Goal: Use online tool/utility: Utilize a website feature to perform a specific function

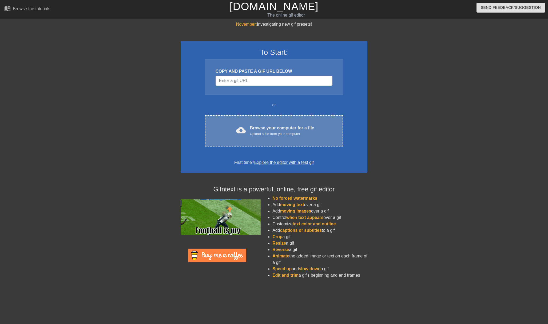
click at [268, 135] on div "Upload a file from your computer" at bounding box center [282, 133] width 64 height 5
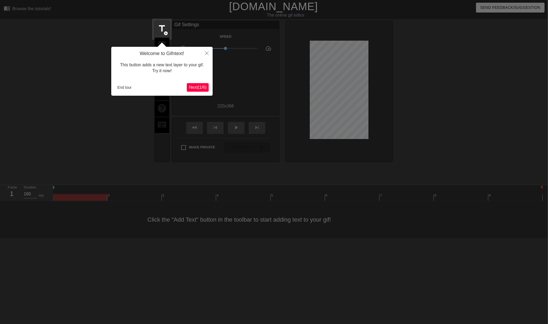
scroll to position [0, 2]
click at [206, 53] on icon "Close" at bounding box center [206, 53] width 4 height 4
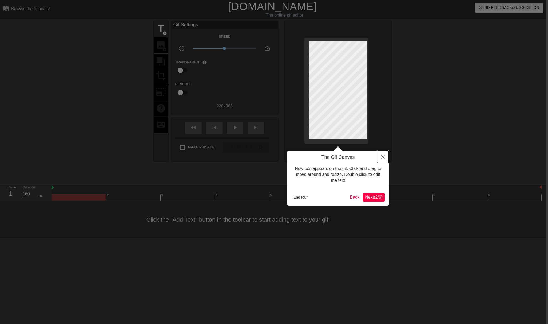
click at [385, 154] on button "Close" at bounding box center [383, 156] width 12 height 12
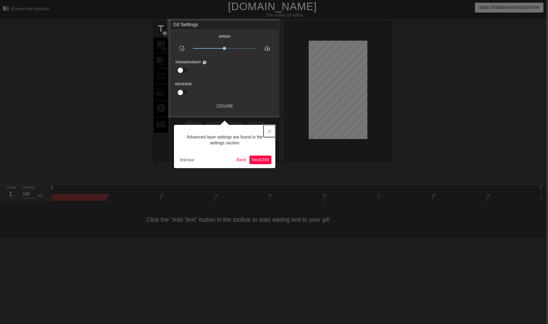
click at [270, 131] on icon "Close" at bounding box center [270, 131] width 4 height 4
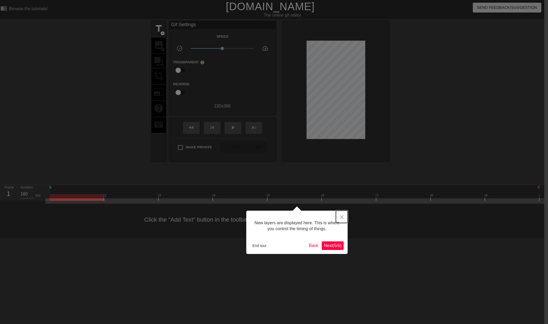
click at [344, 215] on button "Close" at bounding box center [342, 216] width 12 height 12
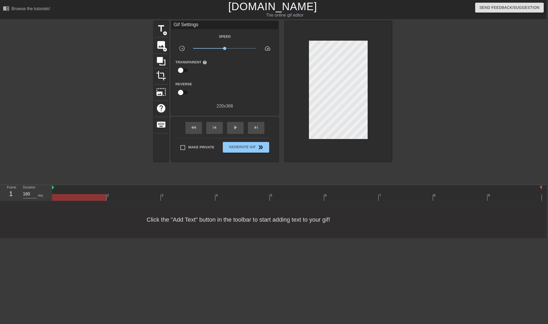
scroll to position [0, 3]
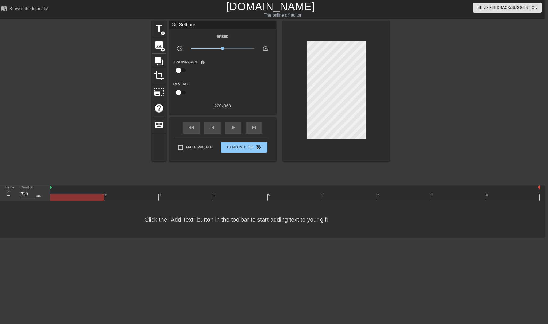
click at [136, 196] on div at bounding box center [295, 197] width 490 height 7
click at [185, 195] on div at bounding box center [295, 197] width 490 height 7
click at [238, 194] on div at bounding box center [295, 197] width 490 height 7
click at [295, 196] on div at bounding box center [295, 197] width 490 height 7
click at [360, 191] on div "6" at bounding box center [349, 193] width 54 height 7
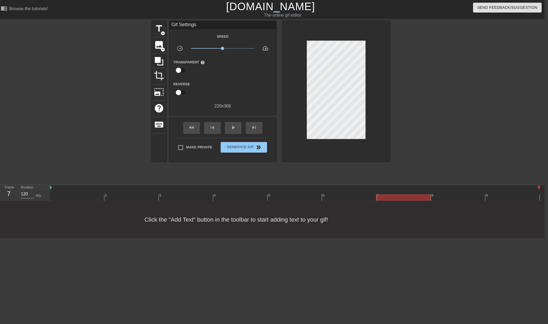
click at [399, 194] on div at bounding box center [295, 197] width 490 height 7
click at [472, 196] on div at bounding box center [295, 197] width 490 height 7
click at [517, 196] on div at bounding box center [295, 197] width 490 height 7
click at [460, 196] on div at bounding box center [295, 197] width 490 height 7
click at [506, 198] on div at bounding box center [295, 197] width 490 height 7
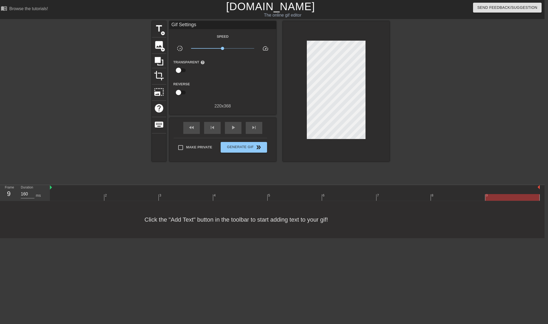
click at [78, 196] on div at bounding box center [295, 197] width 490 height 7
click at [121, 200] on div at bounding box center [295, 197] width 490 height 7
click at [188, 197] on div at bounding box center [295, 197] width 490 height 7
click at [232, 195] on div at bounding box center [295, 197] width 490 height 7
click at [289, 196] on div at bounding box center [295, 197] width 490 height 7
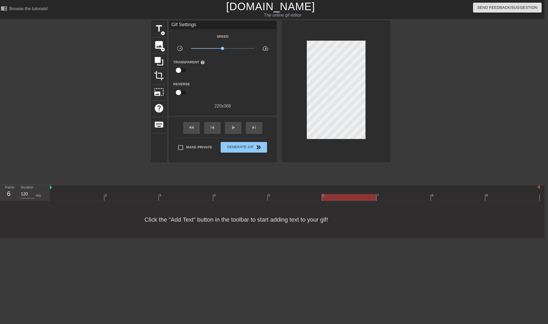
click at [350, 196] on div at bounding box center [295, 197] width 490 height 7
click at [414, 195] on div at bounding box center [295, 197] width 490 height 7
type input "820"
click at [448, 195] on div at bounding box center [295, 197] width 490 height 7
click at [517, 196] on div at bounding box center [295, 197] width 490 height 7
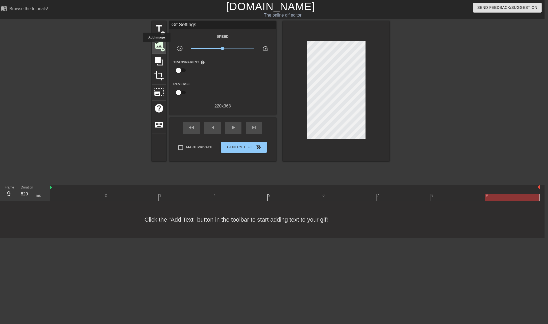
click at [157, 46] on span "image" at bounding box center [159, 45] width 10 height 10
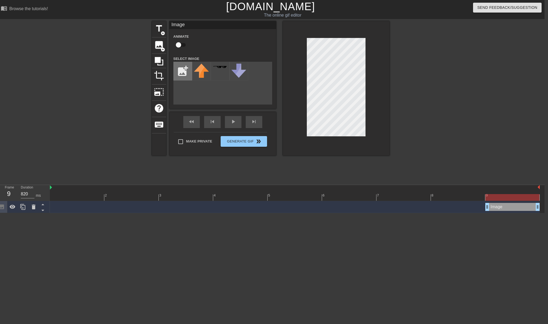
click at [181, 69] on input "file" at bounding box center [183, 71] width 18 height 18
type input "C:\fakepath\Addison1.png"
click at [200, 70] on img at bounding box center [201, 70] width 15 height 12
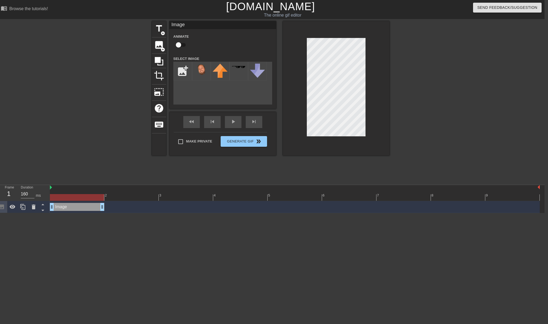
drag, startPoint x: 507, startPoint y: 208, endPoint x: 57, endPoint y: 205, distance: 450.6
click at [57, 205] on div "Image drag_handle drag_handle" at bounding box center [77, 207] width 54 height 8
click at [133, 197] on div at bounding box center [295, 197] width 490 height 7
click at [174, 196] on div at bounding box center [295, 197] width 490 height 7
click at [234, 196] on div at bounding box center [295, 197] width 490 height 7
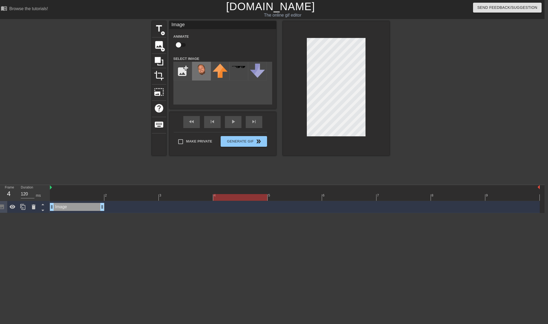
click at [202, 73] on img at bounding box center [201, 70] width 15 height 12
click at [162, 45] on span "image" at bounding box center [159, 45] width 10 height 10
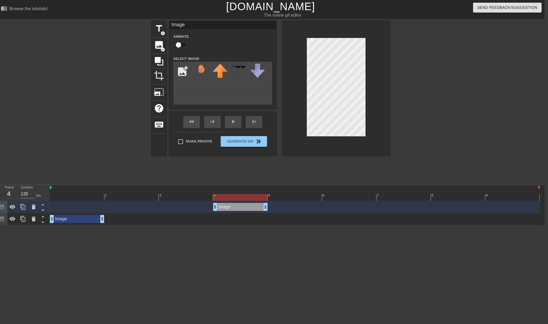
drag, startPoint x: 539, startPoint y: 206, endPoint x: 262, endPoint y: 210, distance: 277.4
click at [177, 194] on div at bounding box center [295, 197] width 490 height 7
drag, startPoint x: 134, startPoint y: 195, endPoint x: 88, endPoint y: 195, distance: 46.7
click at [134, 195] on div at bounding box center [295, 197] width 490 height 7
click at [80, 195] on div at bounding box center [295, 197] width 490 height 7
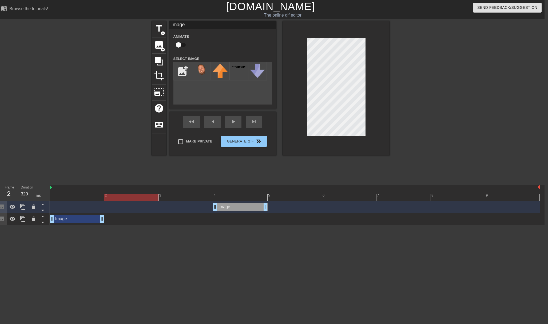
drag, startPoint x: 155, startPoint y: 195, endPoint x: 137, endPoint y: 195, distance: 17.6
click at [146, 195] on div at bounding box center [295, 197] width 490 height 7
click at [186, 197] on div at bounding box center [295, 197] width 490 height 7
click at [235, 196] on div at bounding box center [295, 197] width 490 height 7
drag, startPoint x: 284, startPoint y: 194, endPoint x: 300, endPoint y: 193, distance: 16.8
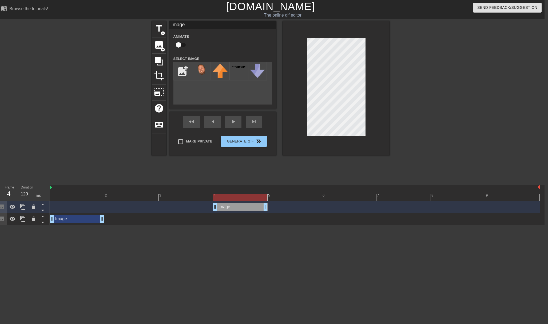
click at [285, 194] on div at bounding box center [295, 197] width 490 height 7
drag, startPoint x: 328, startPoint y: 193, endPoint x: 344, endPoint y: 193, distance: 16.0
click at [328, 193] on div "6" at bounding box center [349, 193] width 54 height 7
click at [406, 193] on div "7" at bounding box center [404, 193] width 54 height 7
click at [464, 192] on div "8" at bounding box center [458, 193] width 54 height 7
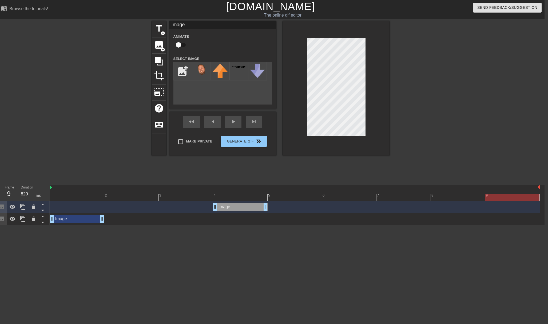
click at [513, 193] on div "9" at bounding box center [513, 193] width 54 height 7
click at [202, 69] on img at bounding box center [201, 70] width 15 height 12
type input "120"
click at [237, 194] on div at bounding box center [295, 197] width 490 height 7
click at [184, 72] on input "file" at bounding box center [183, 71] width 18 height 18
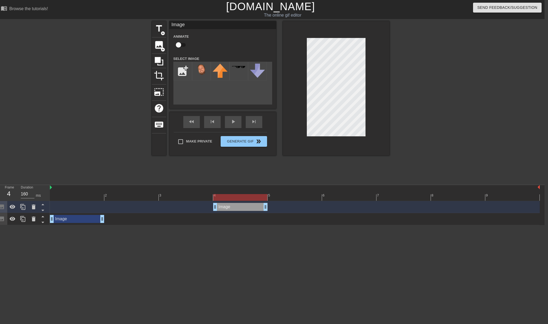
click at [77, 199] on div at bounding box center [295, 197] width 490 height 7
drag, startPoint x: 134, startPoint y: 199, endPoint x: 171, endPoint y: 197, distance: 36.6
click at [134, 199] on div at bounding box center [295, 197] width 490 height 7
click at [177, 196] on div at bounding box center [295, 197] width 490 height 7
click at [244, 195] on div at bounding box center [295, 197] width 490 height 7
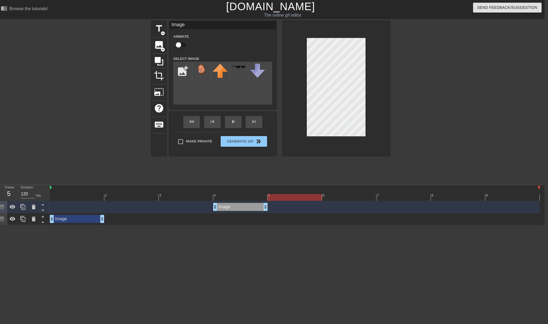
drag, startPoint x: 288, startPoint y: 193, endPoint x: 301, endPoint y: 191, distance: 13.3
click at [288, 193] on div "5" at bounding box center [295, 193] width 54 height 7
click at [341, 194] on div at bounding box center [295, 197] width 490 height 7
drag, startPoint x: 401, startPoint y: 195, endPoint x: 407, endPoint y: 195, distance: 5.3
click at [401, 195] on div at bounding box center [295, 197] width 490 height 7
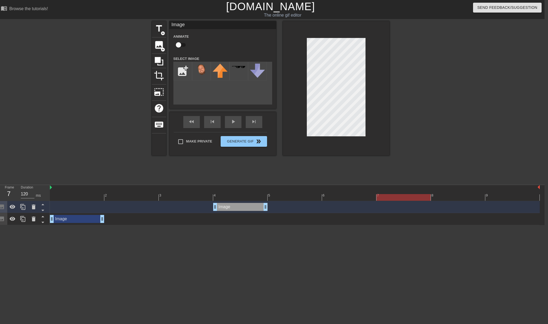
type input "820"
click at [464, 195] on div at bounding box center [295, 197] width 490 height 7
click at [513, 194] on div at bounding box center [295, 197] width 490 height 7
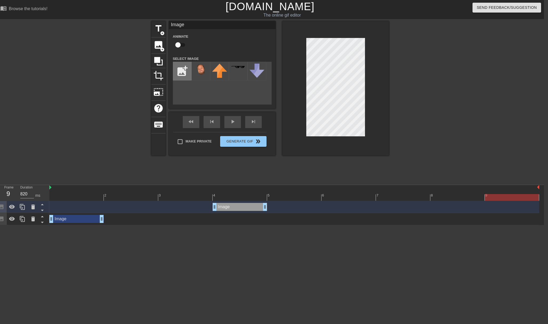
click at [185, 69] on input "file" at bounding box center [182, 71] width 18 height 18
type input "C:\fakepath\Addison1 copy.png"
click at [204, 70] on img at bounding box center [201, 70] width 15 height 12
click at [200, 71] on img at bounding box center [201, 70] width 15 height 12
click at [244, 204] on div "Image drag_handle drag_handle" at bounding box center [240, 207] width 54 height 8
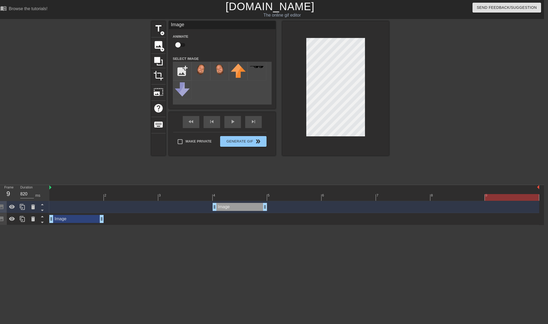
click at [244, 207] on div "Image drag_handle drag_handle" at bounding box center [240, 207] width 54 height 8
click at [200, 68] on img at bounding box center [201, 70] width 15 height 12
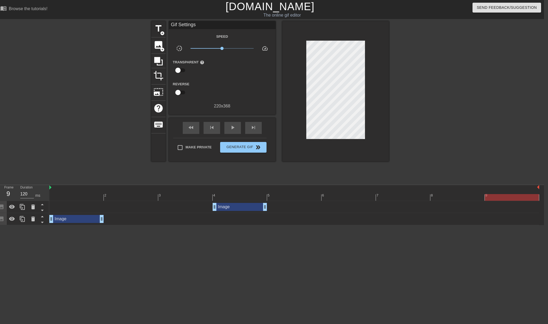
click at [248, 200] on div at bounding box center [294, 197] width 490 height 7
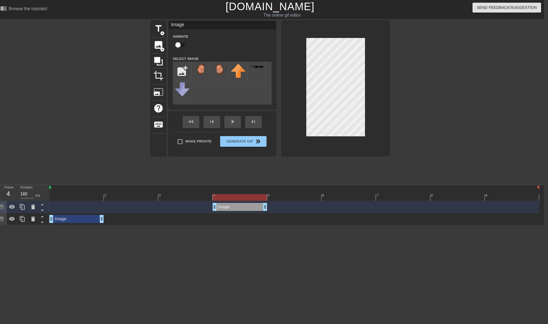
click at [86, 194] on div at bounding box center [294, 197] width 490 height 7
click at [249, 194] on div at bounding box center [294, 197] width 490 height 7
click at [289, 194] on div at bounding box center [294, 197] width 490 height 7
drag, startPoint x: 267, startPoint y: 207, endPoint x: 310, endPoint y: 206, distance: 43.8
click at [349, 194] on div at bounding box center [294, 197] width 490 height 7
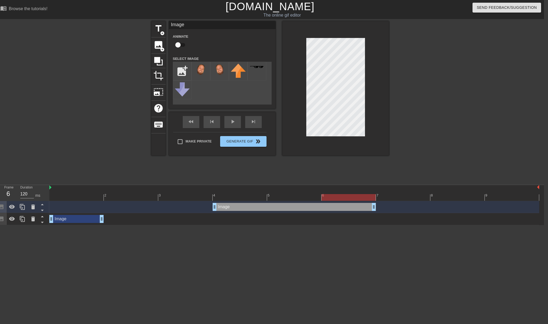
drag, startPoint x: 320, startPoint y: 207, endPoint x: 359, endPoint y: 207, distance: 39.0
click at [412, 197] on div at bounding box center [294, 197] width 490 height 7
drag, startPoint x: 375, startPoint y: 207, endPoint x: 422, endPoint y: 207, distance: 47.0
type input "820"
click at [456, 195] on div at bounding box center [294, 197] width 490 height 7
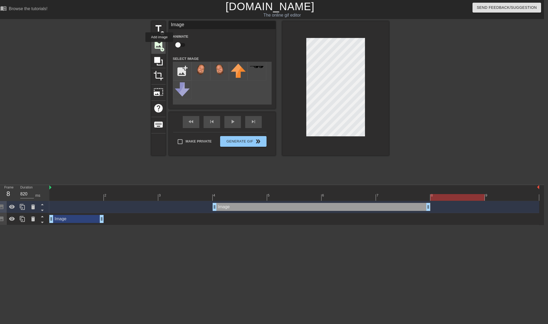
click at [160, 46] on span "image" at bounding box center [158, 45] width 10 height 10
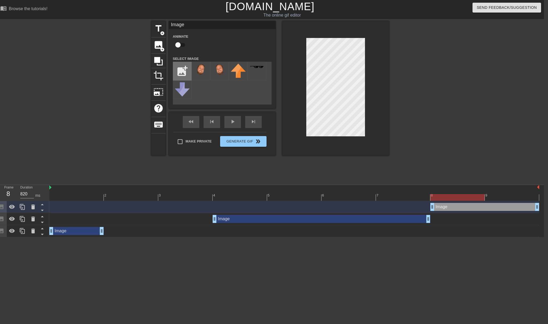
click at [184, 69] on input "file" at bounding box center [182, 71] width 18 height 18
type input "C:\fakepath\Addison2 copy.png"
click at [202, 69] on img at bounding box center [201, 70] width 15 height 13
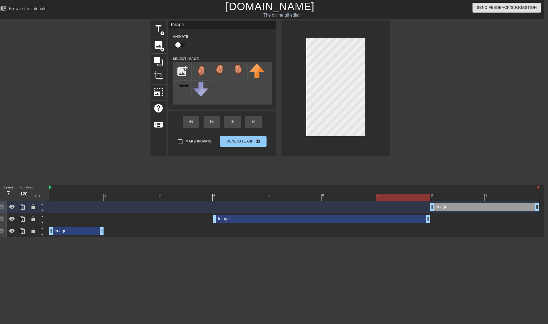
click at [410, 195] on div at bounding box center [294, 197] width 490 height 7
click at [456, 197] on div at bounding box center [294, 197] width 490 height 7
click at [503, 198] on div at bounding box center [294, 197] width 490 height 7
drag, startPoint x: 538, startPoint y: 207, endPoint x: 493, endPoint y: 208, distance: 44.6
click at [494, 208] on div "Image drag_handle drag_handle" at bounding box center [294, 207] width 490 height 8
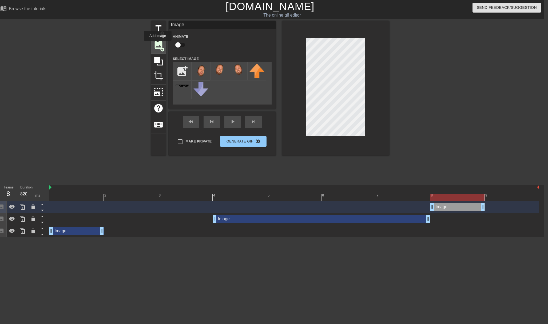
click at [158, 44] on span "image" at bounding box center [158, 45] width 10 height 10
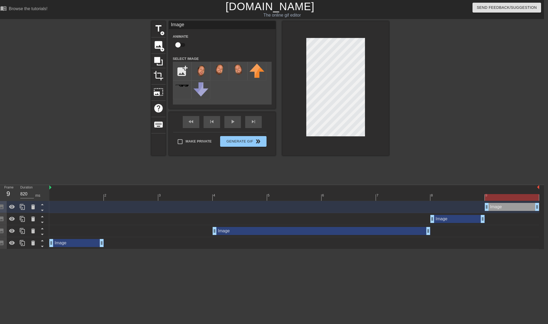
drag, startPoint x: 434, startPoint y: 206, endPoint x: 479, endPoint y: 204, distance: 44.4
click at [484, 206] on div "Image drag_handle drag_handle" at bounding box center [294, 207] width 490 height 8
click at [201, 69] on img at bounding box center [201, 70] width 15 height 13
click at [33, 207] on icon at bounding box center [33, 206] width 4 height 5
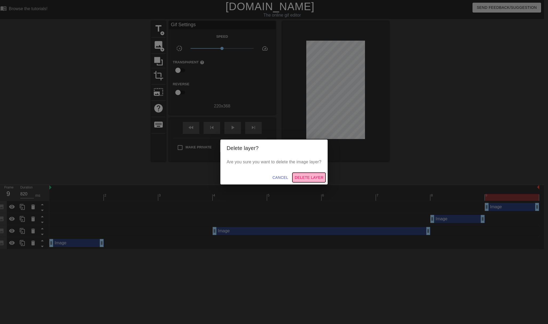
click at [300, 176] on span "Delete Layer" at bounding box center [309, 177] width 29 height 7
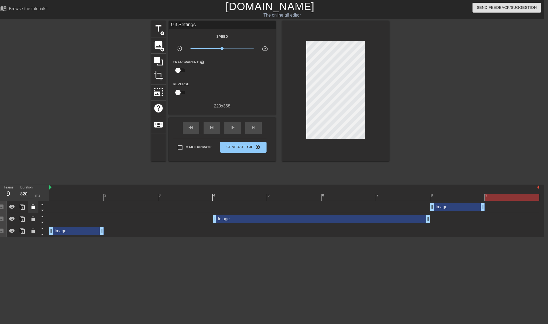
click at [33, 207] on icon at bounding box center [33, 206] width 4 height 5
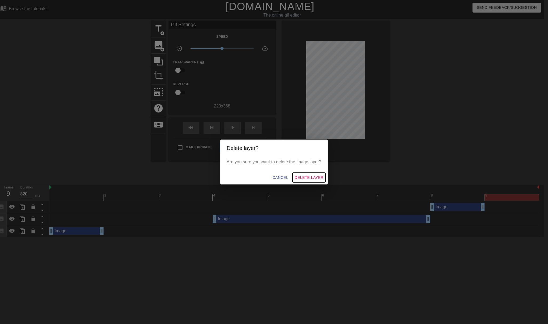
click at [308, 181] on button "Delete Layer" at bounding box center [309, 177] width 33 height 10
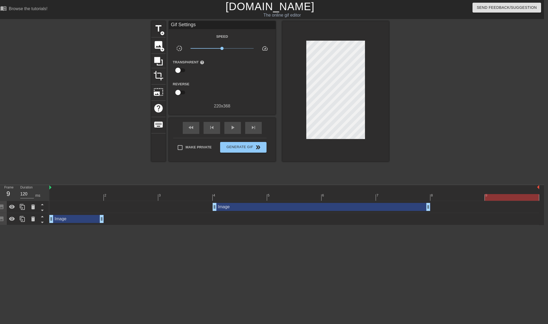
click at [248, 196] on div at bounding box center [294, 197] width 490 height 7
drag, startPoint x: 294, startPoint y: 197, endPoint x: 303, endPoint y: 196, distance: 8.6
click at [296, 196] on div at bounding box center [294, 197] width 490 height 7
drag, startPoint x: 345, startPoint y: 196, endPoint x: 369, endPoint y: 194, distance: 24.6
click at [345, 196] on div at bounding box center [294, 197] width 490 height 7
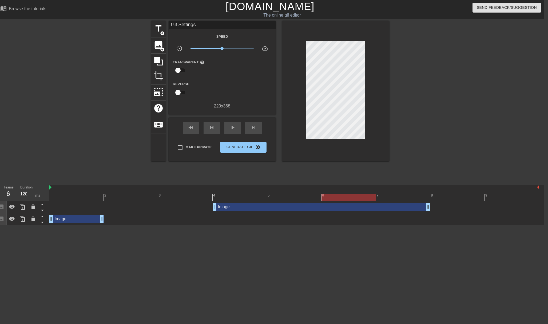
click at [380, 194] on div at bounding box center [294, 197] width 490 height 7
click at [455, 195] on div at bounding box center [294, 197] width 490 height 7
drag, startPoint x: 429, startPoint y: 208, endPoint x: 328, endPoint y: 208, distance: 100.4
click at [20, 207] on icon at bounding box center [22, 207] width 5 height 6
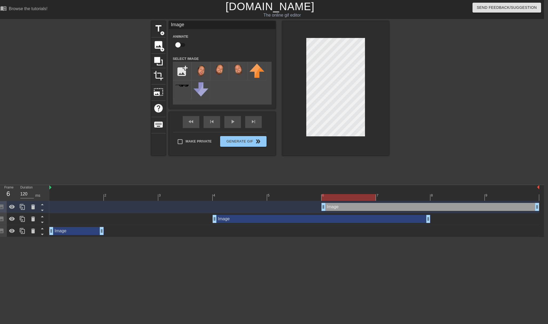
drag, startPoint x: 248, startPoint y: 206, endPoint x: 360, endPoint y: 204, distance: 111.6
click at [369, 203] on div "Image drag_handle drag_handle" at bounding box center [431, 207] width 218 height 8
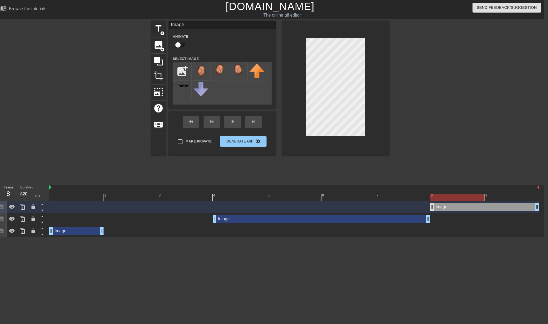
drag, startPoint x: 322, startPoint y: 206, endPoint x: 434, endPoint y: 206, distance: 111.9
drag, startPoint x: 538, startPoint y: 207, endPoint x: 492, endPoint y: 208, distance: 45.7
click at [493, 209] on div "Image drag_handle drag_handle" at bounding box center [294, 207] width 490 height 8
click at [410, 190] on div "7" at bounding box center [403, 193] width 54 height 7
type input "820"
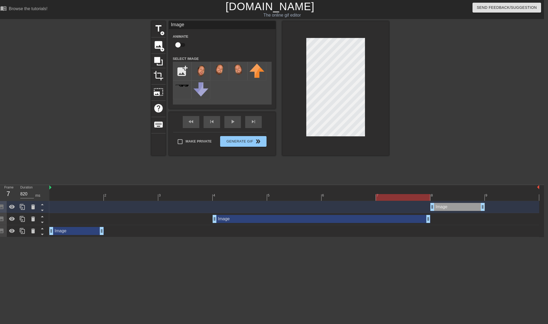
click at [446, 195] on div at bounding box center [294, 197] width 490 height 7
click at [498, 196] on div at bounding box center [294, 197] width 490 height 7
click at [19, 207] on icon at bounding box center [22, 206] width 6 height 6
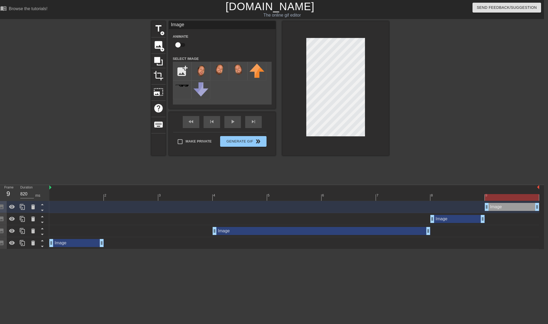
drag, startPoint x: 459, startPoint y: 207, endPoint x: 497, endPoint y: 207, distance: 37.9
click at [497, 207] on div "Image drag_handle drag_handle" at bounding box center [512, 207] width 54 height 8
click at [181, 72] on input "file" at bounding box center [182, 71] width 18 height 18
type input "C:\fakepath\artydonut.png"
click at [159, 46] on span "image" at bounding box center [158, 45] width 10 height 10
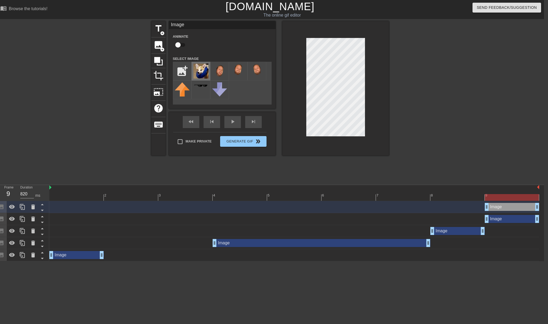
click at [198, 72] on img at bounding box center [201, 71] width 15 height 15
drag, startPoint x: 488, startPoint y: 206, endPoint x: 433, endPoint y: 206, distance: 55.3
click at [233, 124] on span "play_arrow" at bounding box center [233, 121] width 6 height 6
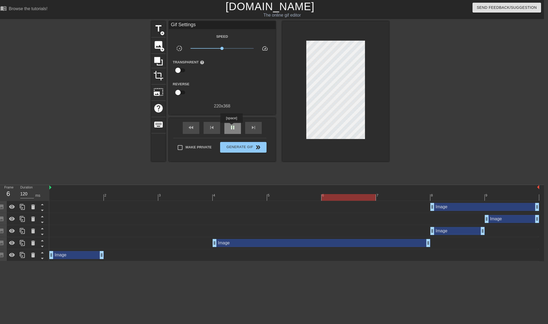
click at [232, 127] on span "pause" at bounding box center [233, 127] width 6 height 6
type input "820"
click at [444, 196] on div at bounding box center [294, 197] width 490 height 7
click at [158, 32] on span "title" at bounding box center [158, 28] width 10 height 10
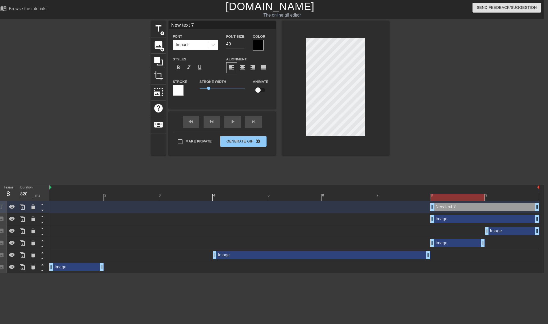
click at [452, 206] on div "New text 7 drag_handle drag_handle" at bounding box center [485, 207] width 109 height 8
click at [453, 206] on div "New text 7 drag_handle drag_handle" at bounding box center [485, 207] width 109 height 8
type input "New 7"
type textarea "New 7"
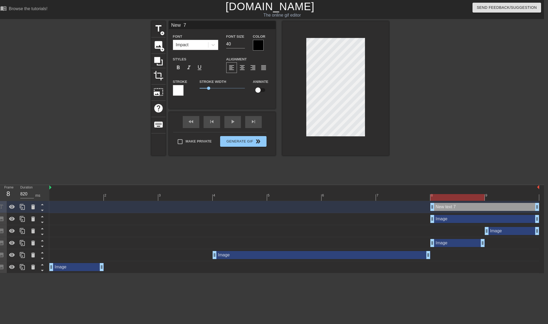
scroll to position [0, 0]
type input "New"
type textarea "New"
type input "New"
type textarea "New"
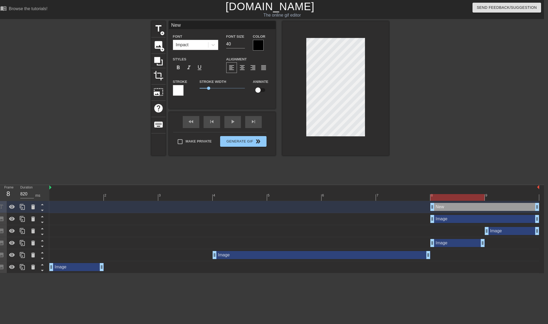
type input "New"
type textarea "New"
type input "Ne"
type textarea "Ne"
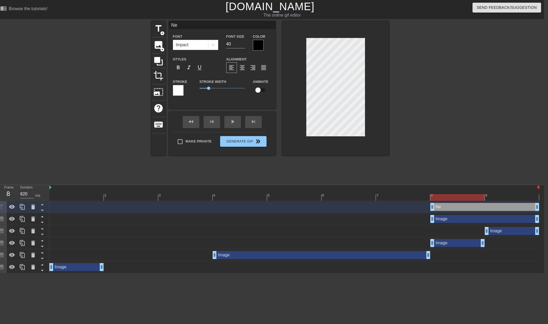
type input "N"
type textarea "N"
type input "H"
type textarea "H"
type input "HA"
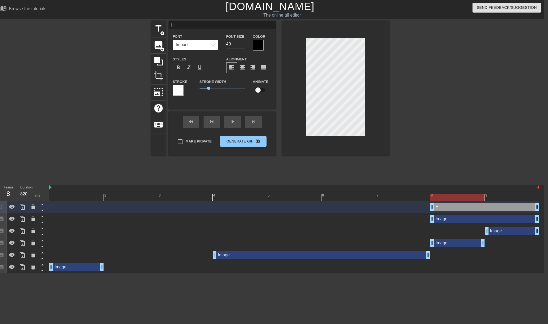
type textarea "HA"
type input "HAP"
type textarea "HAP"
type input "HAPP"
type textarea "HAPP"
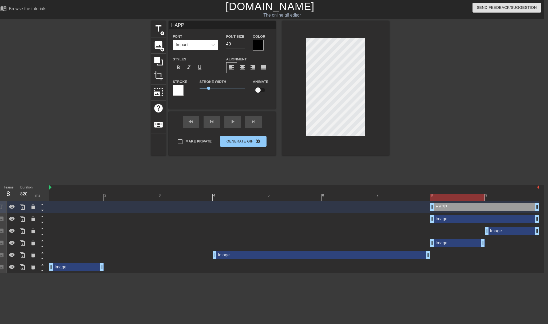
type input "HAPPY"
type textarea "HAPPY"
type input "HAPPY"
type textarea "HAPPY"
type input "HAPPY B"
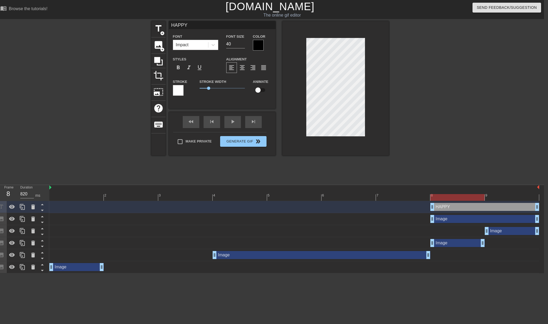
type textarea "HAPPY B"
type input "HAPPY BI"
type textarea "HAPPY BI"
type input "HAPPY BIR"
type textarea "HAPPY BIR"
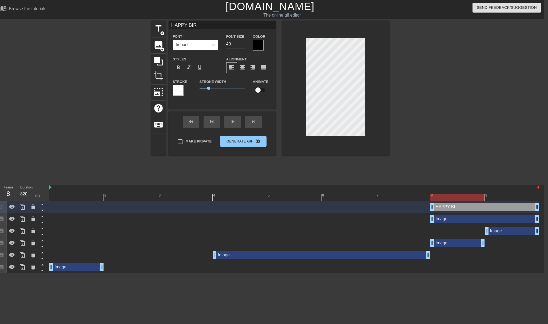
type input "HAPPY BIRT"
type textarea "HAPPY BIRTH"
type input "HAPPY BIRTHD"
type textarea "HAPPY BIRTHD"
type input "HAPPY BIRTHDA"
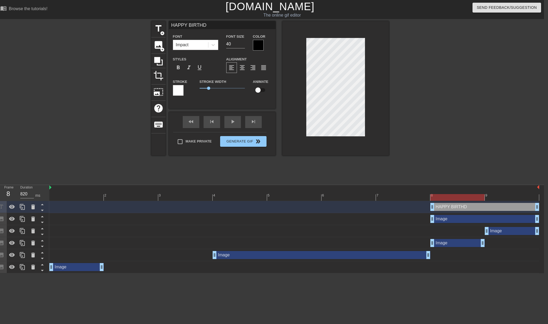
type textarea "HAPPY BIRTHDA"
type input "HAPPY BIRTHDAY"
type textarea "HAPPY BIRTHDAY"
type input "HAPPY BIRTHDAY!"
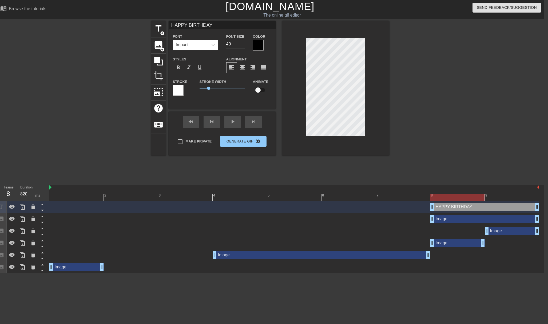
type textarea "HAPPY BIRTHDAY!"
type input "HAPPY BIRTHDAY!!"
type textarea "HAPPY BIRTHDAY!!"
type input "HAPPY BIRTHDAY!!!"
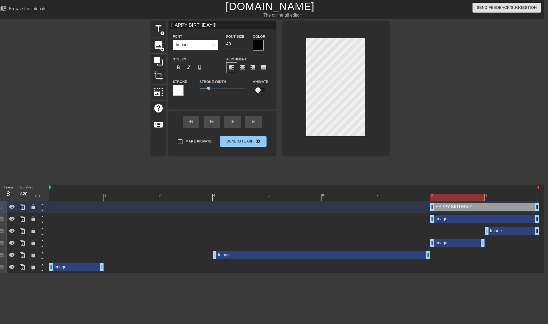
type textarea "HAPPY BIRTHDAY!!!"
type input "HAPPY BIRTHDAY!!!!"
type textarea "HAPPY BIRTHDAY!!!!"
type input "HAPPY BIRTHDAY!!!"
type textarea "HAPPY BIRTHDAY!!!"
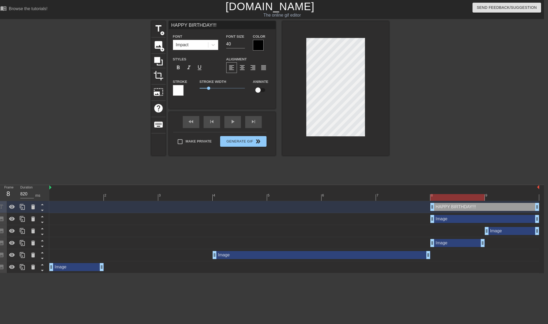
type input "HAPPY BIRTHDAY!!"
type textarea "HAPPY BIRTHDAY!!"
type input "HAPPY BIRTHDAY!"
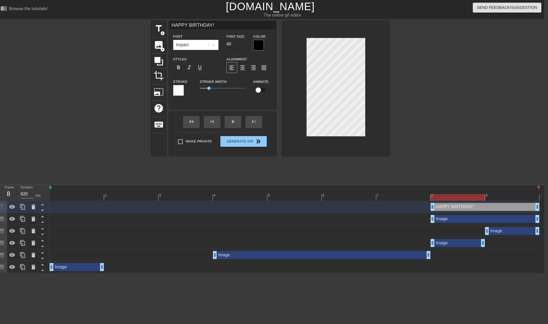
type textarea "HAPPY BIRTHDAY!"
click at [245, 46] on input "39" at bounding box center [236, 44] width 19 height 9
click at [245, 46] on input "38" at bounding box center [236, 44] width 19 height 9
click at [245, 46] on input "37" at bounding box center [236, 44] width 19 height 9
click at [245, 46] on input "36" at bounding box center [236, 44] width 19 height 9
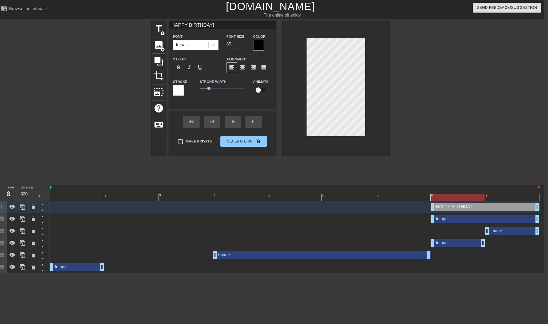
click at [245, 46] on input "35" at bounding box center [236, 44] width 19 height 9
click at [245, 46] on input "34" at bounding box center [236, 44] width 19 height 9
click at [245, 46] on input "33" at bounding box center [236, 44] width 19 height 9
click at [245, 46] on input "32" at bounding box center [236, 44] width 19 height 9
click at [245, 46] on input "31" at bounding box center [236, 44] width 19 height 9
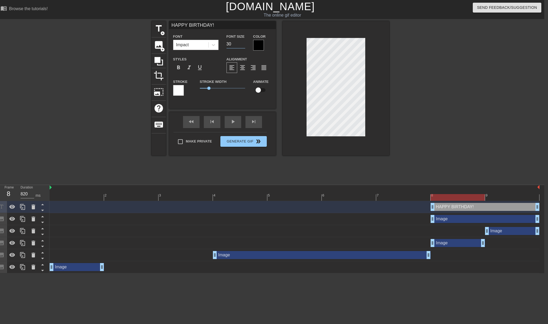
click at [245, 46] on input "30" at bounding box center [236, 44] width 19 height 9
click at [245, 46] on input "29" at bounding box center [236, 44] width 19 height 9
click at [245, 46] on input "28" at bounding box center [236, 44] width 19 height 9
click at [245, 46] on input "27" at bounding box center [236, 44] width 19 height 9
type input "28"
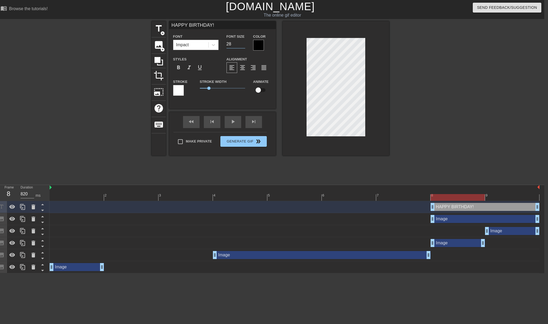
click at [243, 43] on input "28" at bounding box center [236, 44] width 19 height 9
click at [260, 45] on div at bounding box center [258, 45] width 11 height 11
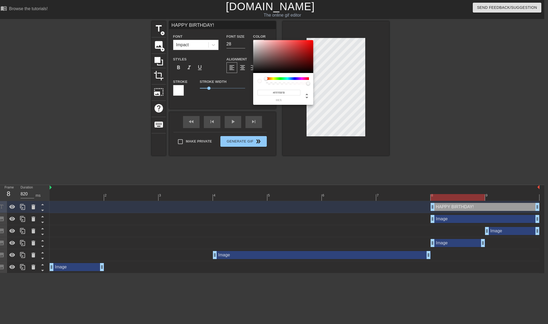
type input "#FFFFFF"
drag, startPoint x: 254, startPoint y: 70, endPoint x: 250, endPoint y: 32, distance: 39.2
click at [250, 32] on div "#FFFFFF hex" at bounding box center [274, 162] width 548 height 324
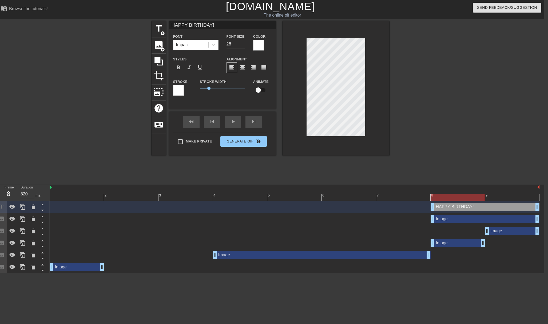
click at [176, 89] on div at bounding box center [178, 90] width 11 height 11
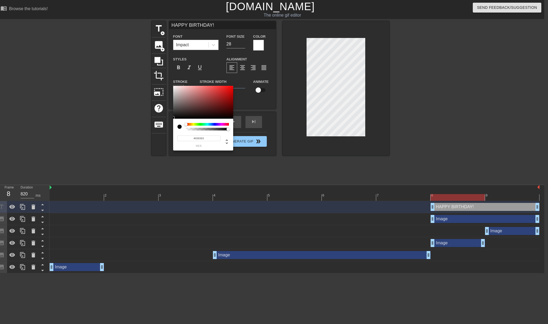
type input "#000000"
drag, startPoint x: 174, startPoint y: 111, endPoint x: 173, endPoint y: 129, distance: 18.2
click at [173, 129] on div "#000000 hex" at bounding box center [274, 162] width 548 height 324
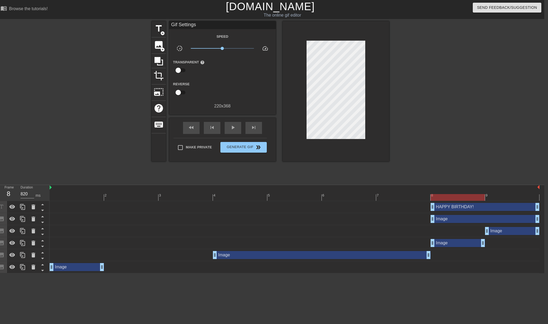
click at [462, 208] on div "HAPPY BIRTHDAY! drag_handle drag_handle" at bounding box center [485, 207] width 109 height 8
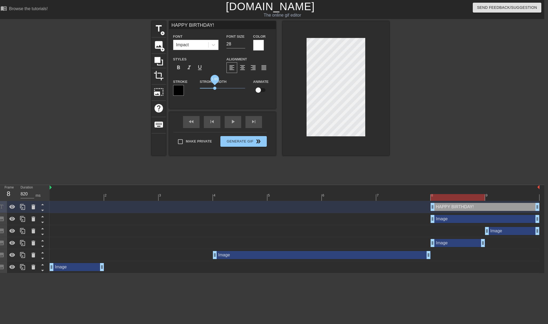
drag, startPoint x: 210, startPoint y: 89, endPoint x: 215, endPoint y: 89, distance: 4.8
click at [215, 89] on span "1.65" at bounding box center [214, 87] width 3 height 3
click at [232, 121] on div "fast_rewind skip_previous play_arrow skip_next" at bounding box center [222, 122] width 87 height 20
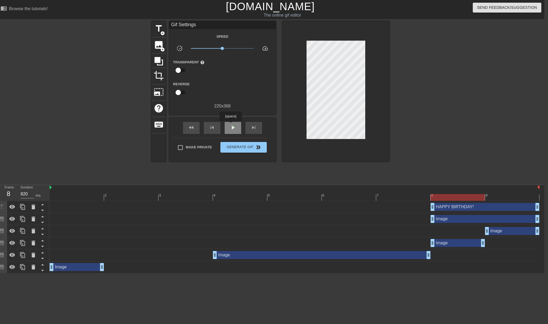
click at [231, 125] on span "play_arrow" at bounding box center [233, 127] width 6 height 6
type input "820"
click at [231, 125] on span "pause" at bounding box center [233, 127] width 6 height 6
click at [462, 207] on div "HAPPY BIRTHDAY! drag_handle drag_handle" at bounding box center [485, 207] width 109 height 8
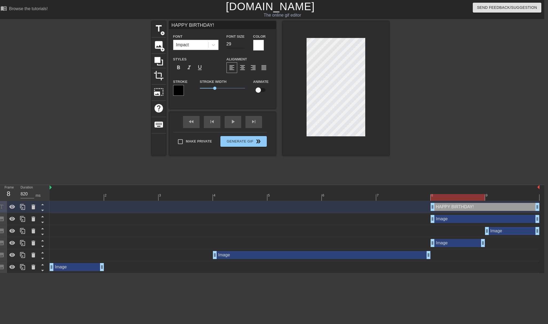
click at [244, 44] on input "29" at bounding box center [236, 44] width 19 height 9
click at [244, 44] on input "30" at bounding box center [236, 44] width 19 height 9
type input "31"
click at [244, 44] on input "31" at bounding box center [236, 44] width 19 height 9
click at [258, 90] on input "checkbox" at bounding box center [258, 90] width 30 height 10
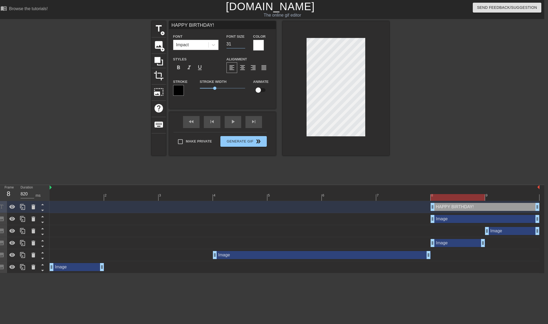
checkbox input "true"
click at [235, 124] on div "play_arrow" at bounding box center [233, 122] width 17 height 12
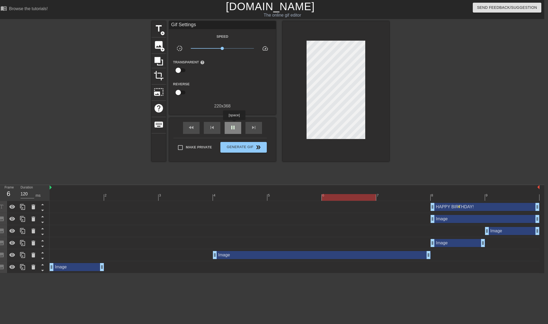
type input "820"
click at [234, 125] on span "pause" at bounding box center [233, 127] width 6 height 6
click at [470, 209] on div "HAPPY BIRTHDAY! drag_handle drag_handle" at bounding box center [485, 207] width 109 height 8
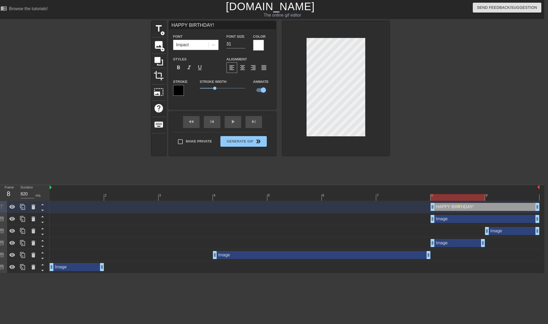
click at [264, 90] on input "checkbox" at bounding box center [263, 90] width 30 height 10
checkbox input "false"
click at [476, 221] on div "Image drag_handle drag_handle" at bounding box center [485, 219] width 109 height 8
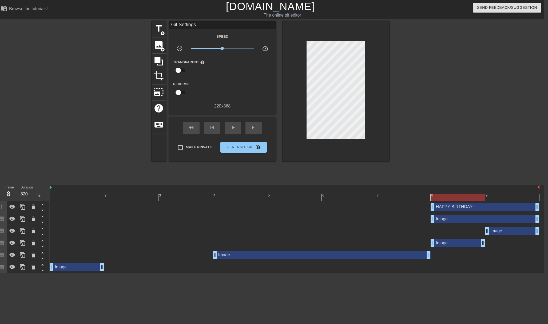
click at [427, 138] on div at bounding box center [436, 101] width 80 height 160
click at [234, 128] on span "play_arrow" at bounding box center [233, 127] width 6 height 6
type input "820"
click at [179, 147] on input "Make Private" at bounding box center [180, 147] width 11 height 11
checkbox input "true"
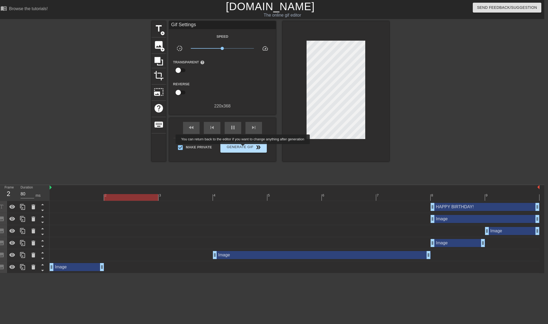
type input "120"
click at [246, 148] on span "Generate Gif double_arrow" at bounding box center [244, 147] width 42 height 6
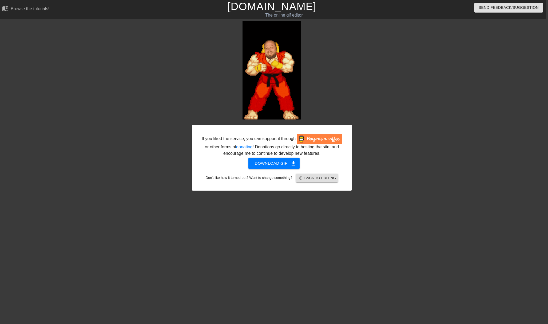
scroll to position [0, 2]
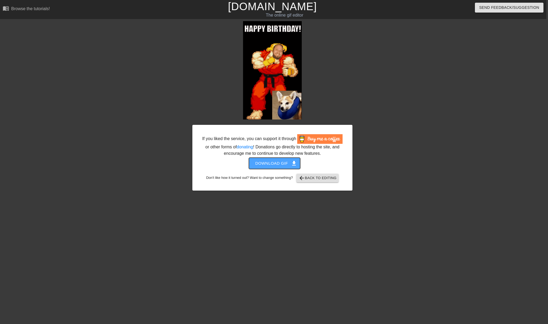
click at [291, 166] on span "get_app" at bounding box center [294, 163] width 6 height 6
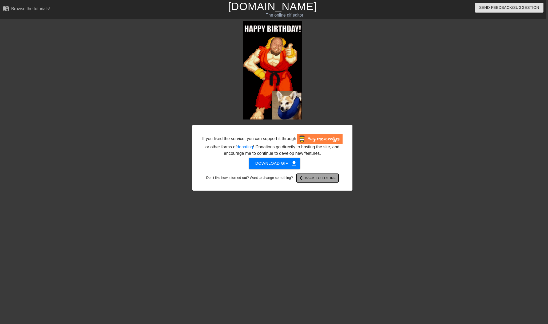
click at [320, 181] on span "arrow_back Back to Editing" at bounding box center [318, 178] width 38 height 6
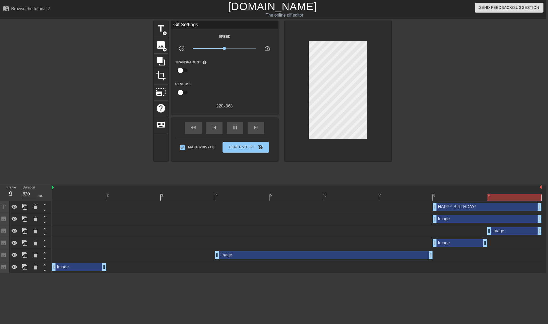
type input "160"
